Goal: Find specific page/section: Find specific page/section

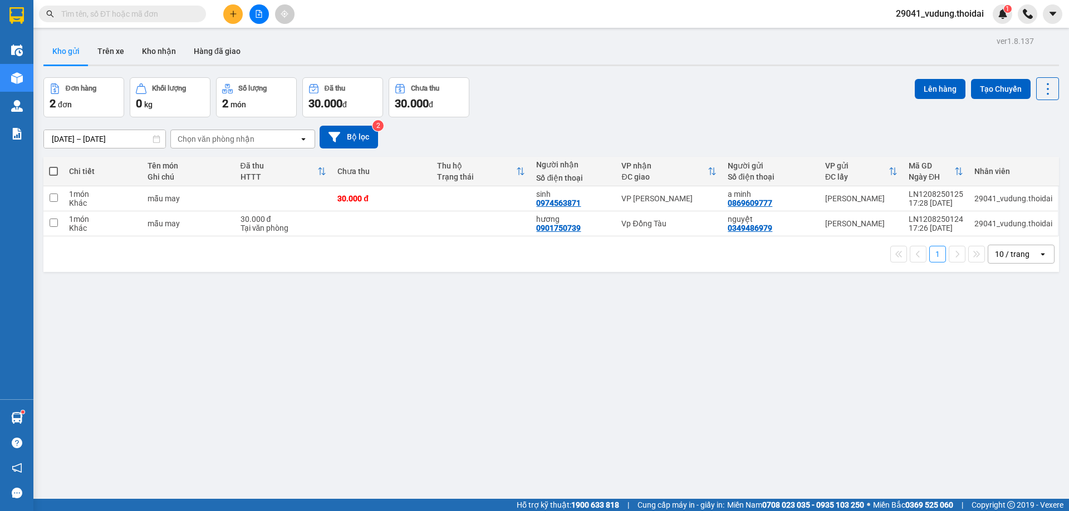
click at [116, 16] on input "text" at bounding box center [126, 14] width 131 height 12
paste input "0963199568"
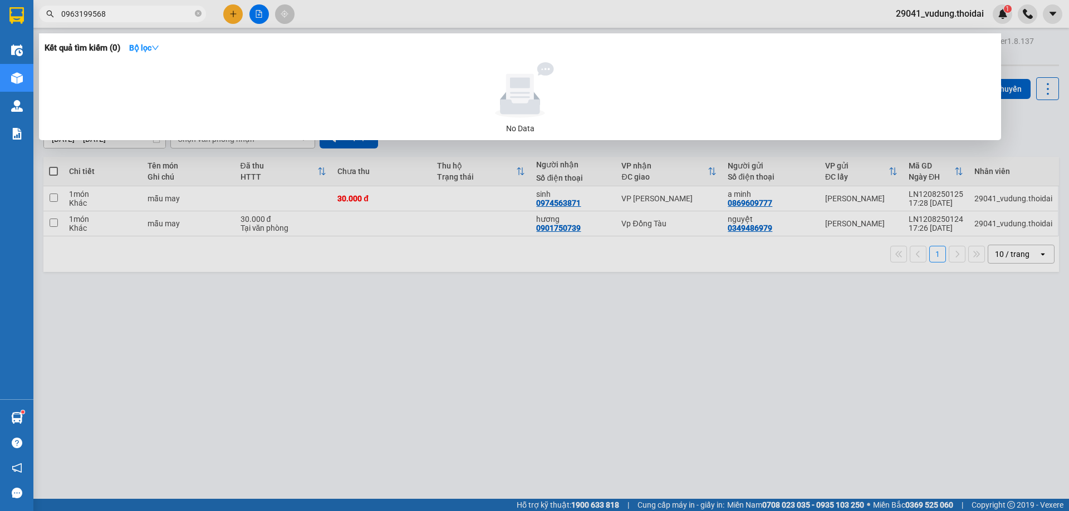
type input "0963199568"
click at [363, 350] on div at bounding box center [534, 255] width 1069 height 511
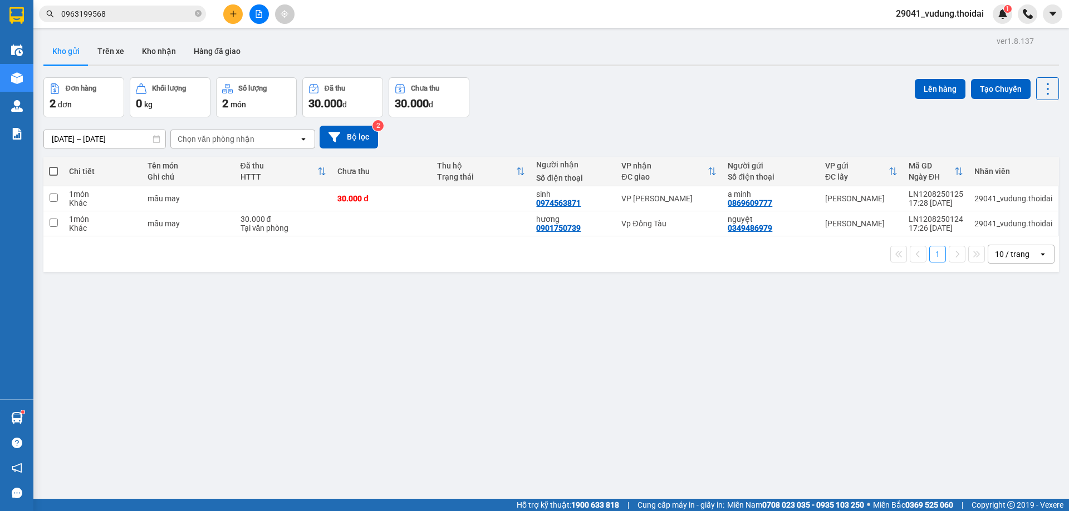
click at [130, 10] on input "0963199568" at bounding box center [126, 14] width 131 height 12
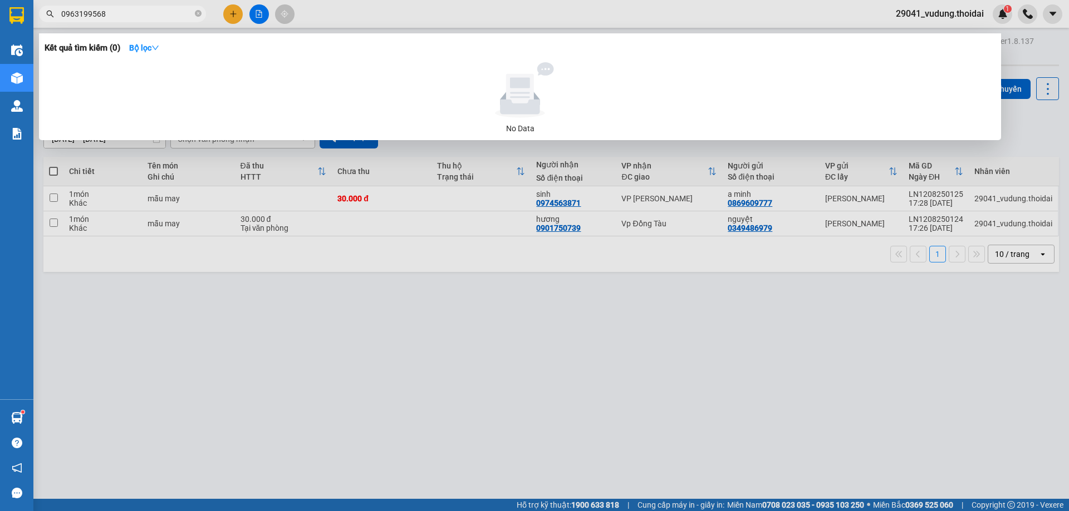
click at [383, 345] on div at bounding box center [534, 255] width 1069 height 511
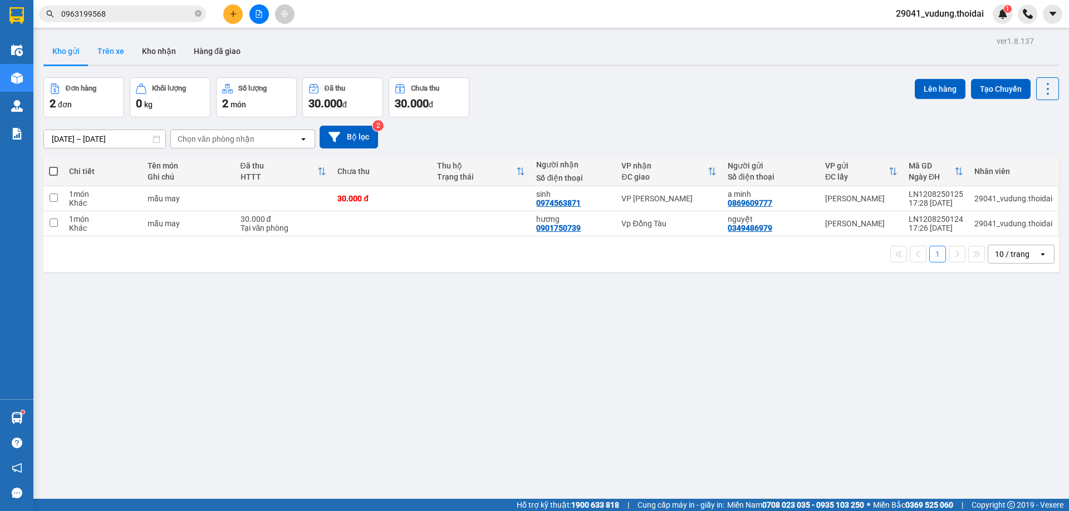
click at [109, 45] on button "Trên xe" at bounding box center [110, 51] width 45 height 27
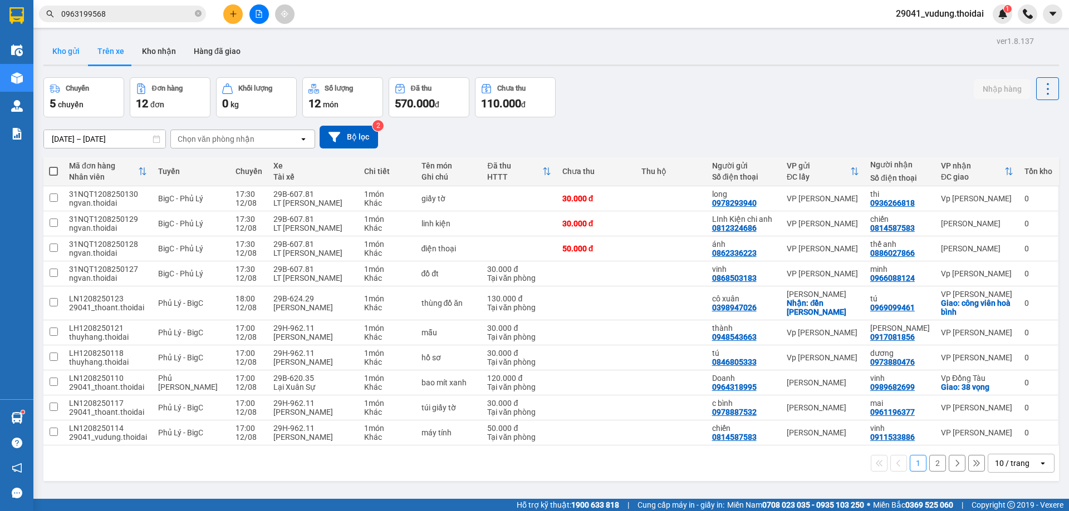
click at [73, 54] on button "Kho gửi" at bounding box center [65, 51] width 45 height 27
